Goal: Find specific page/section: Find specific page/section

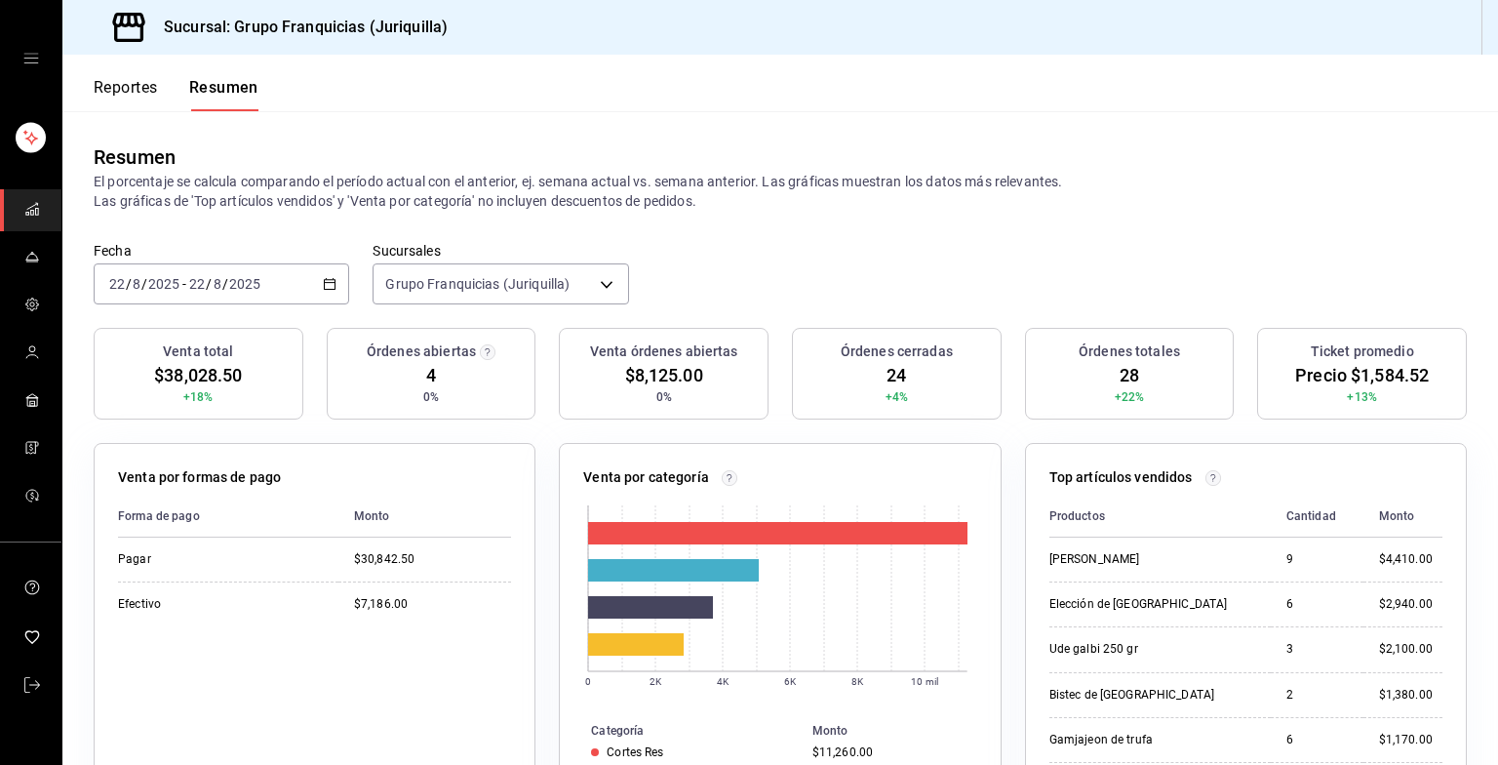
click at [137, 89] on font "Reportes" at bounding box center [126, 88] width 64 height 20
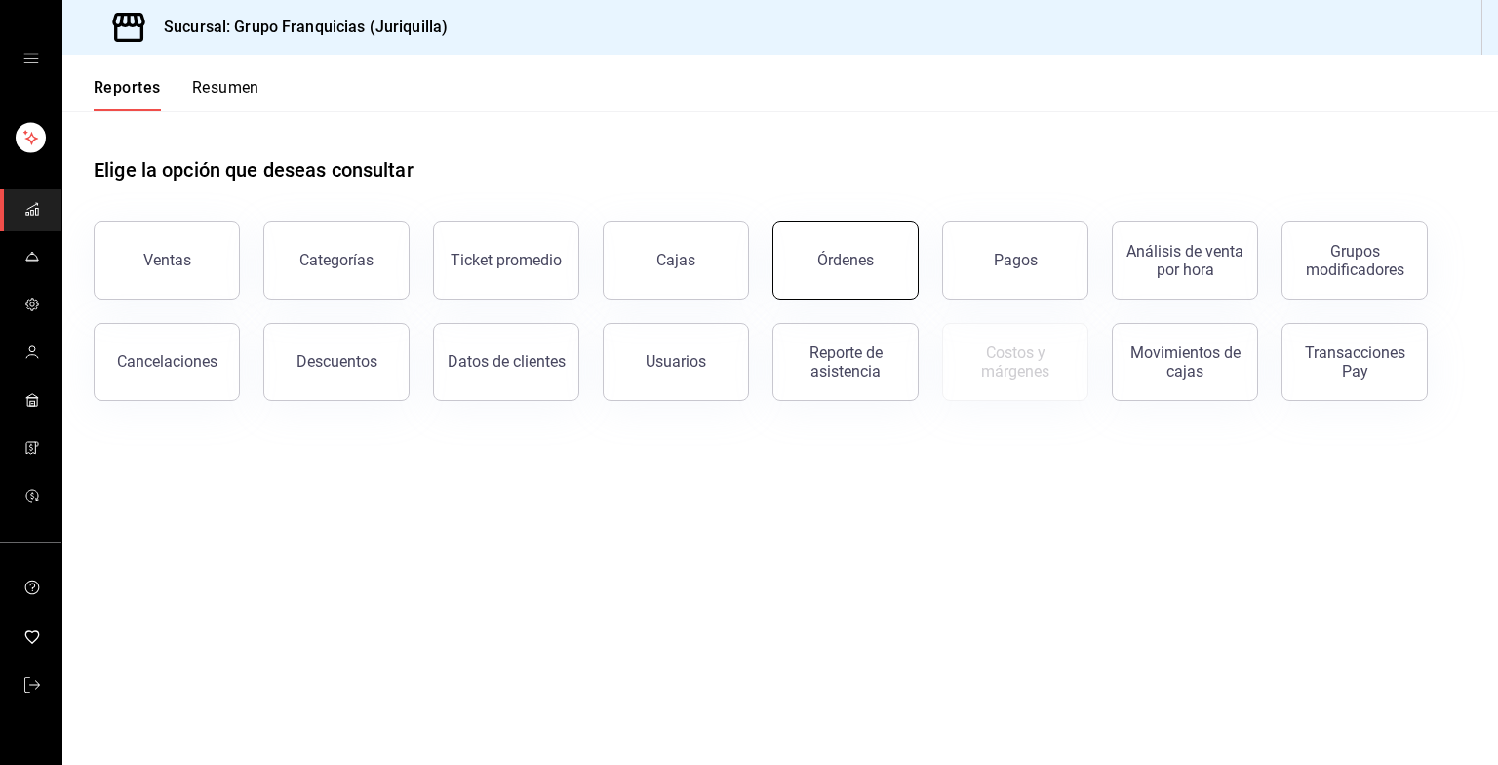
click at [856, 269] on button "Órdenes" at bounding box center [845, 260] width 146 height 78
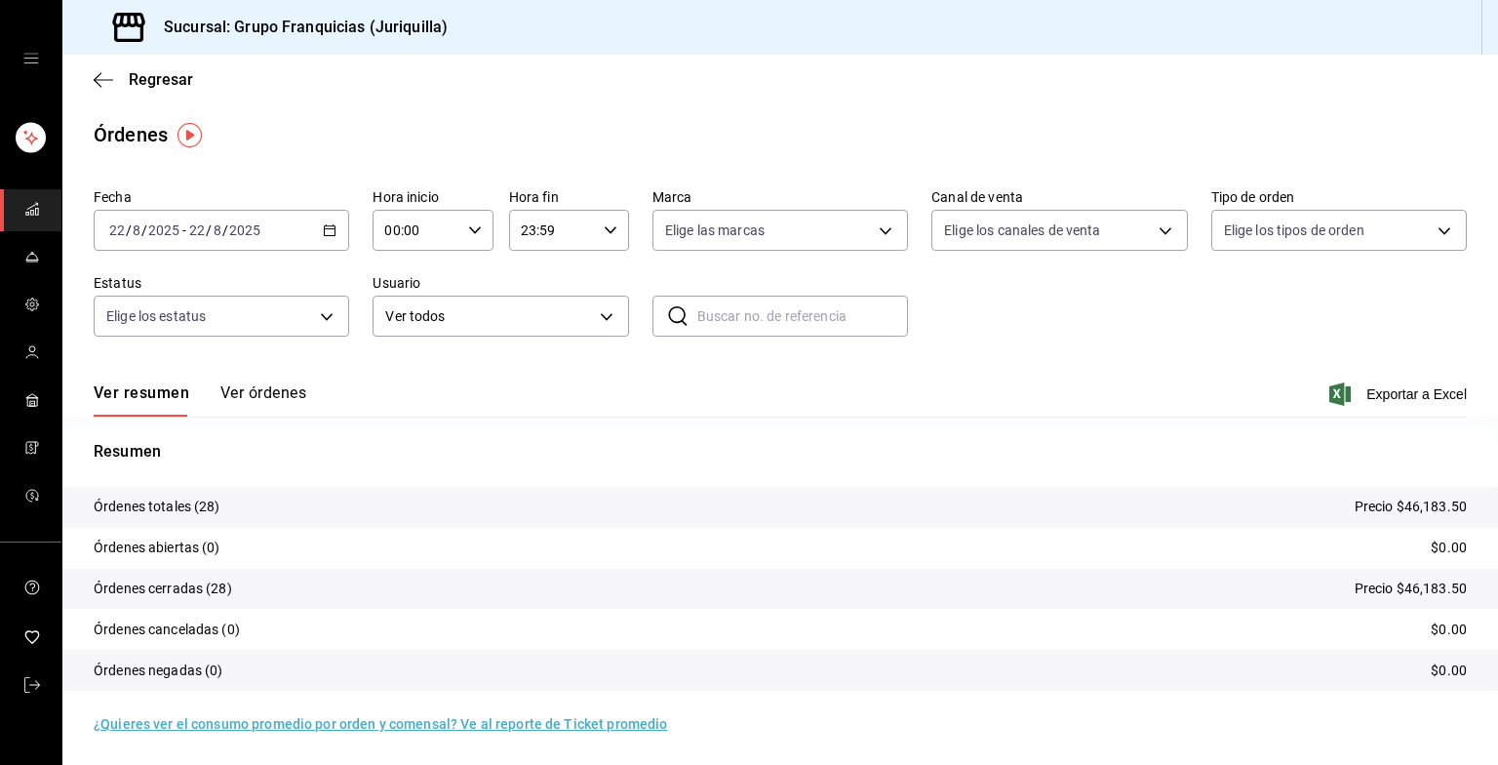
click at [241, 382] on div "Ver resumen Ver órdenes Exportar a Excel" at bounding box center [780, 388] width 1373 height 57
click at [238, 396] on button "Ver órdenes" at bounding box center [263, 399] width 86 height 33
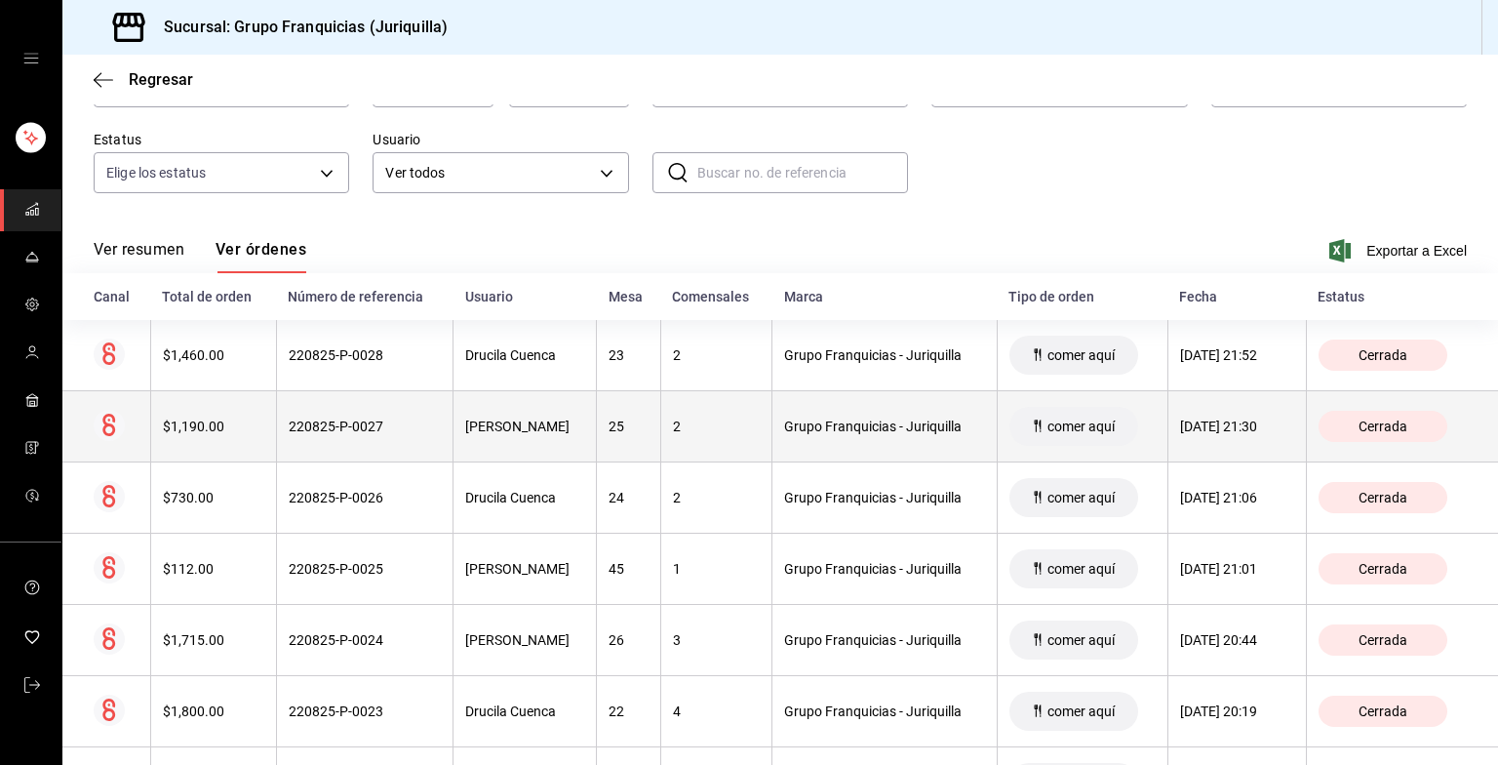
scroll to position [176, 0]
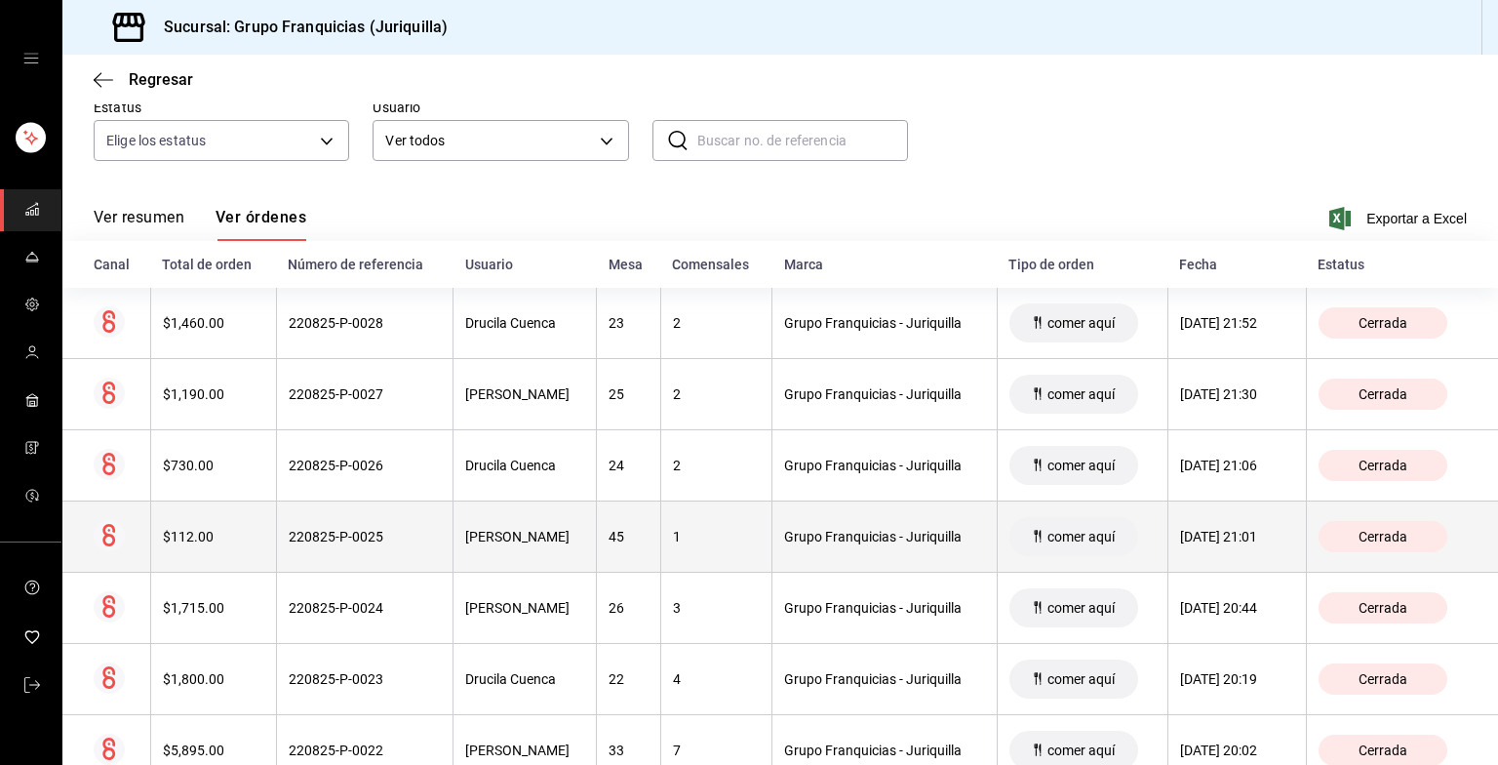
click at [784, 531] on div "Grupo Franquicias - Juriquilla" at bounding box center [884, 537] width 200 height 16
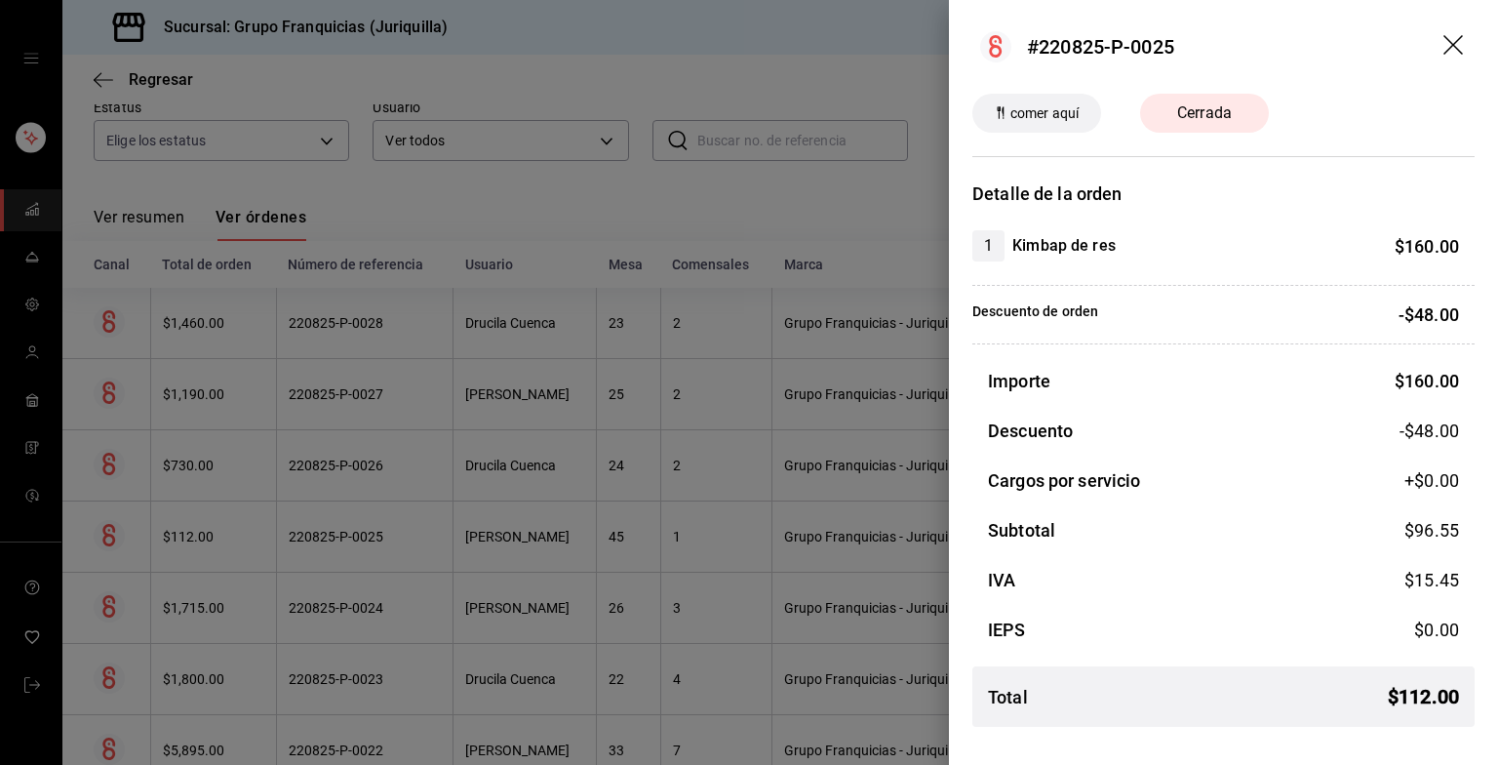
click at [1456, 57] on icon "arrastrar" at bounding box center [1454, 46] width 23 height 23
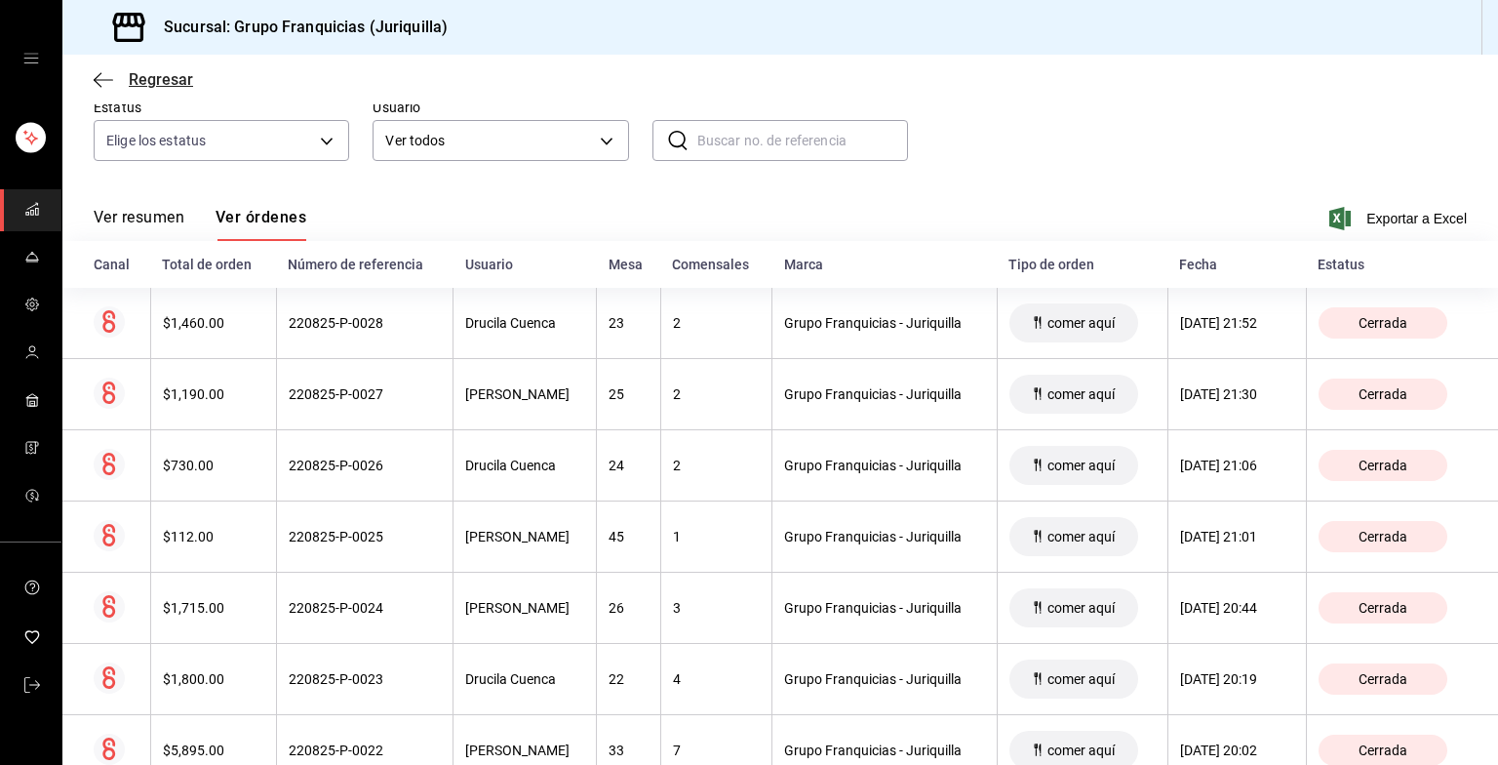
click at [104, 82] on icon "button" at bounding box center [104, 80] width 20 height 18
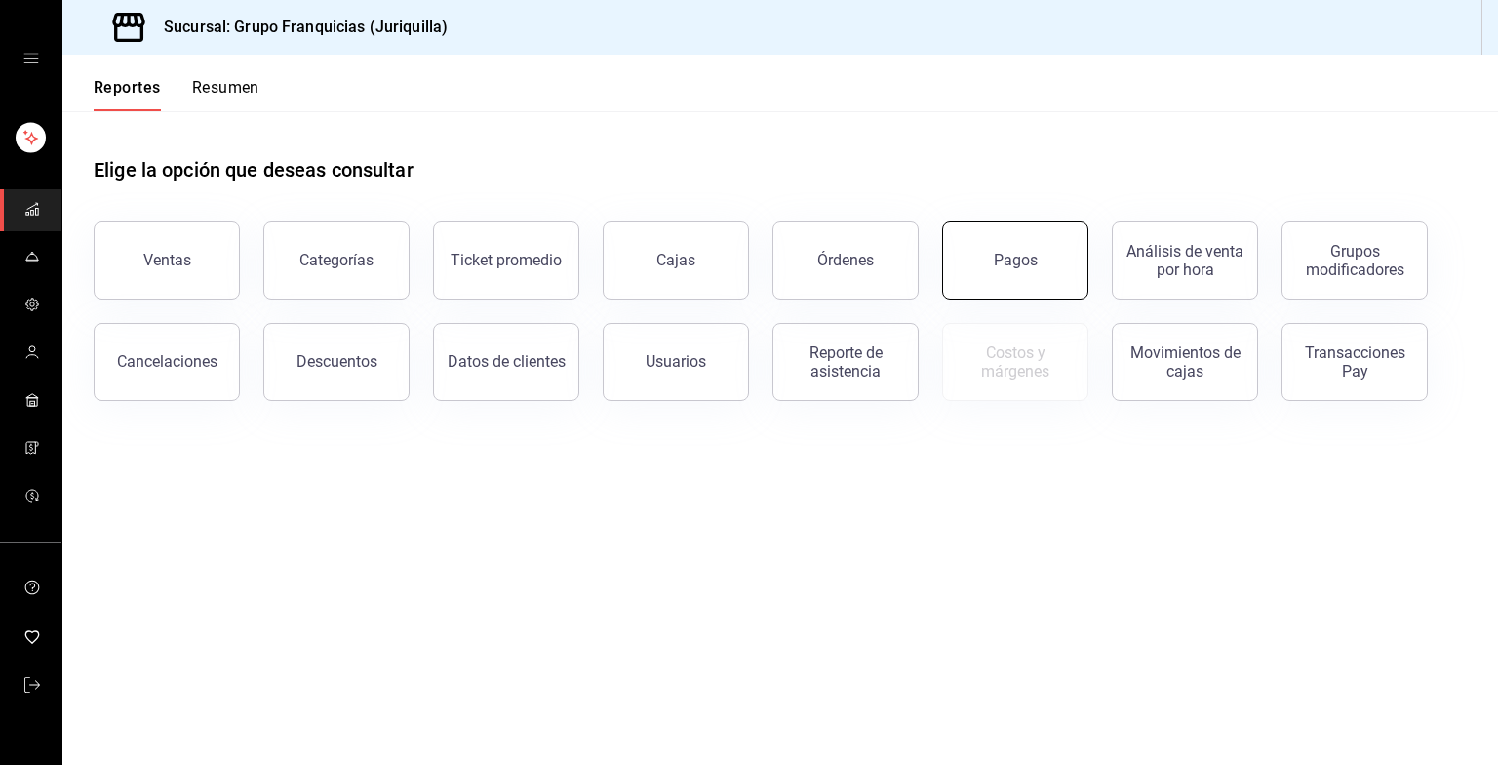
click at [971, 279] on button "Pagos" at bounding box center [1015, 260] width 146 height 78
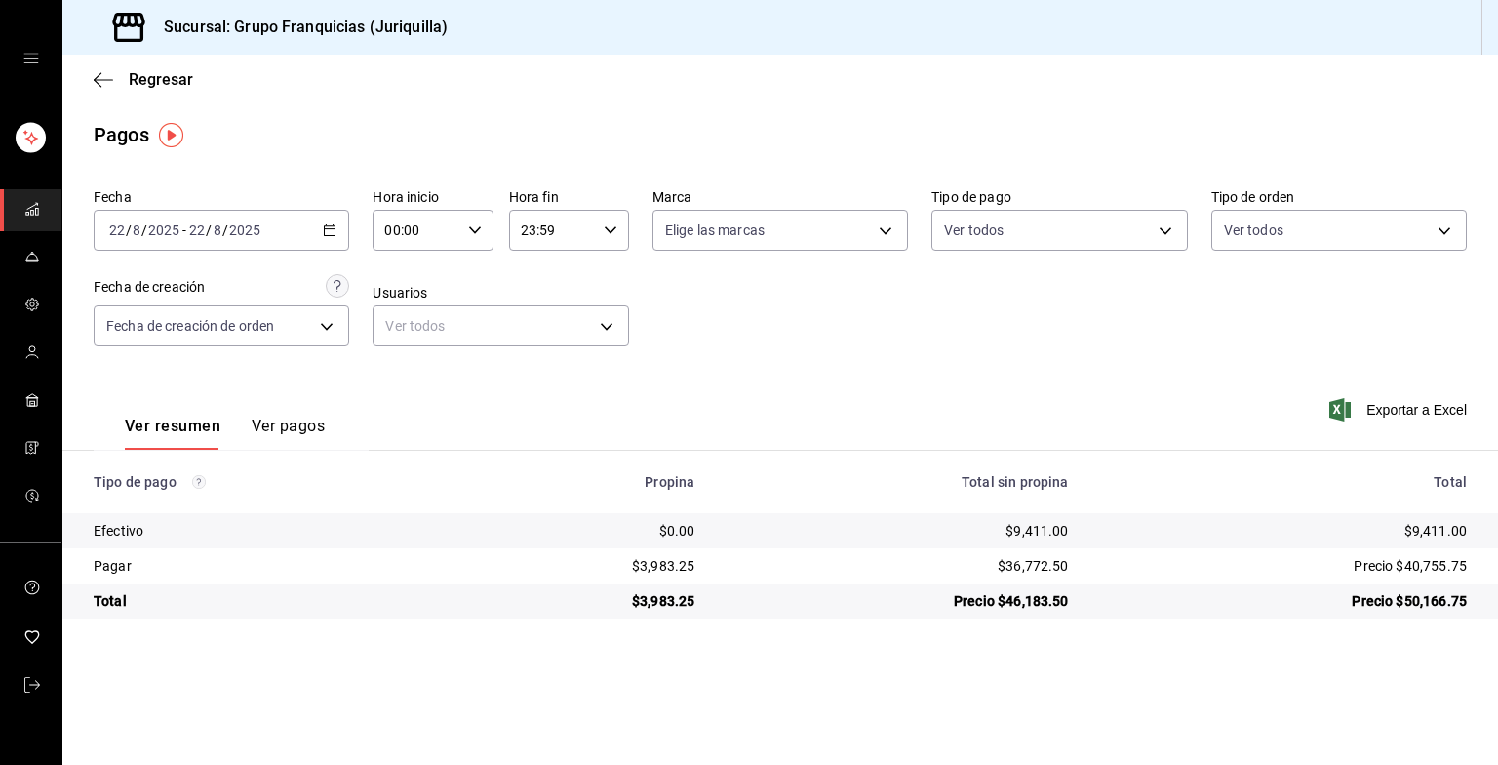
click at [277, 429] on button "Ver pagos" at bounding box center [288, 432] width 73 height 33
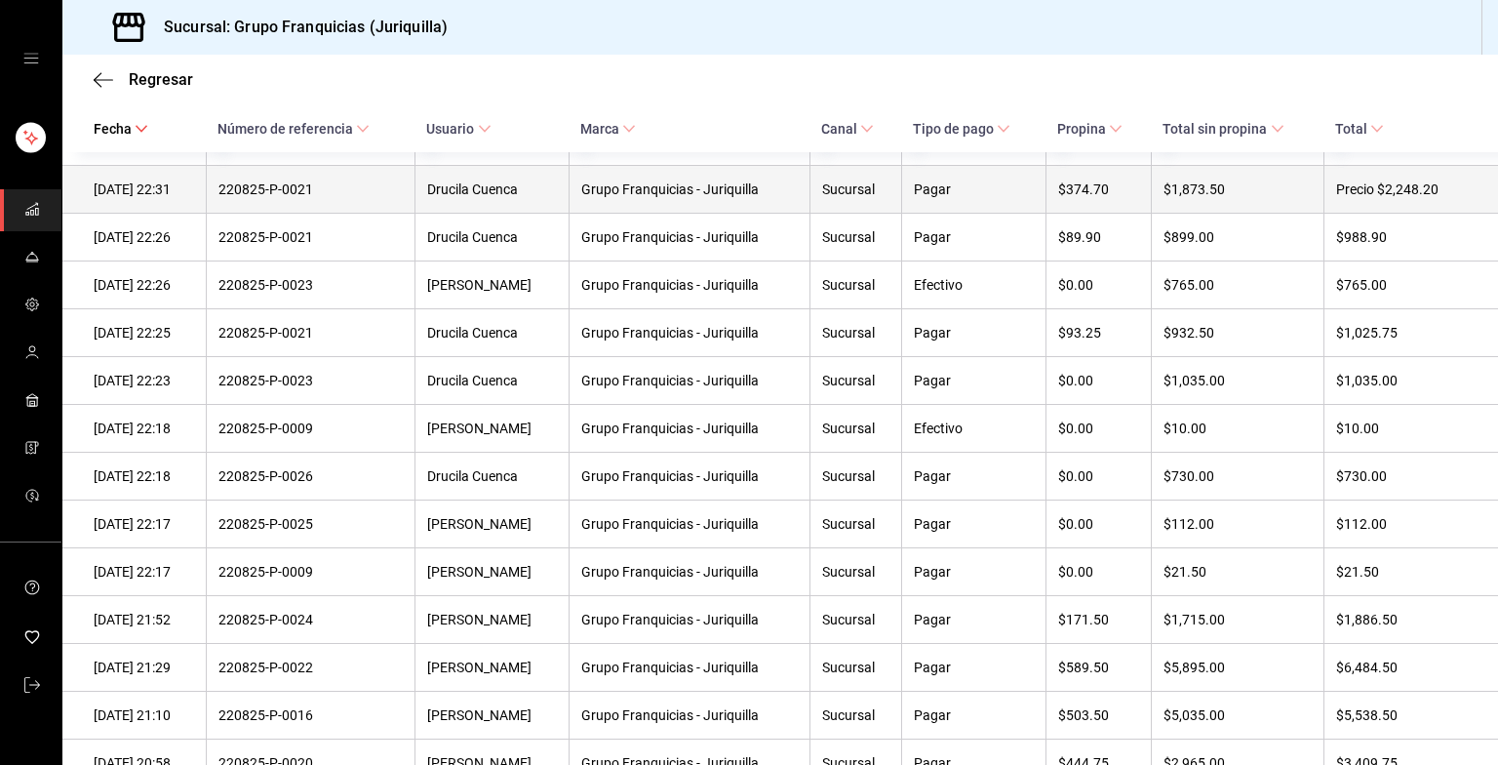
scroll to position [451, 0]
